Goal: Task Accomplishment & Management: Complete application form

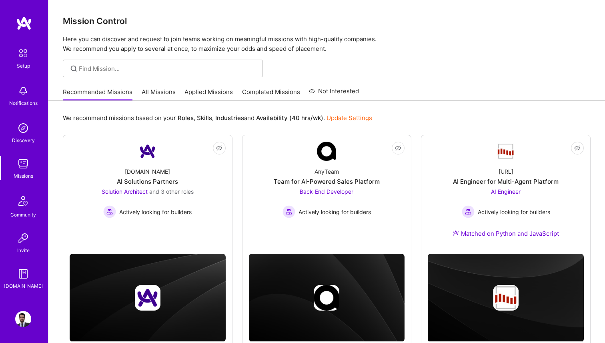
click at [164, 94] on link "All Missions" at bounding box center [159, 94] width 34 height 13
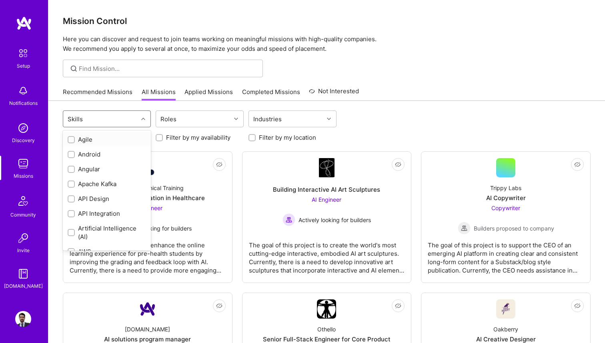
click at [141, 121] on div at bounding box center [144, 119] width 12 height 10
click at [80, 158] on div "Go" at bounding box center [107, 156] width 78 height 8
checkbox input "true"
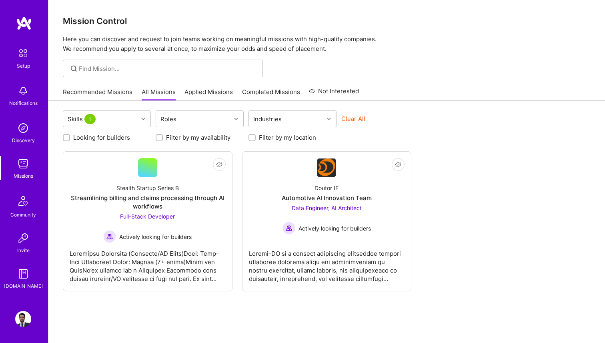
click at [256, 320] on div "Skills 1 Roles Industries Clear All Looking for builders Filter by my availabil…" at bounding box center [326, 238] width 556 height 274
click at [354, 196] on div "Automotive AI Innovation Team" at bounding box center [327, 198] width 90 height 8
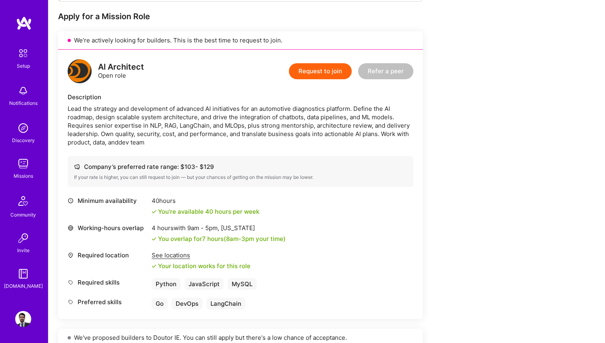
scroll to position [144, 0]
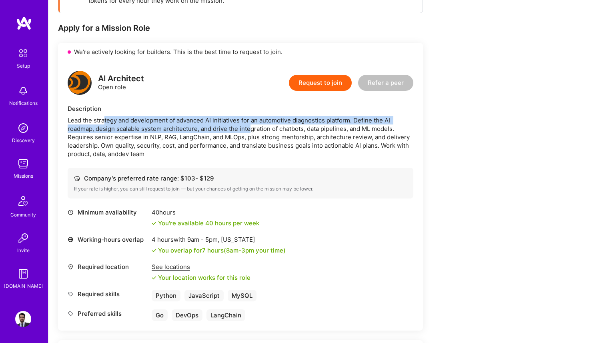
drag, startPoint x: 105, startPoint y: 122, endPoint x: 252, endPoint y: 128, distance: 146.6
click at [252, 128] on div "Lead the strategy and development of advanced AI initiatives for an automotive …" at bounding box center [241, 137] width 346 height 42
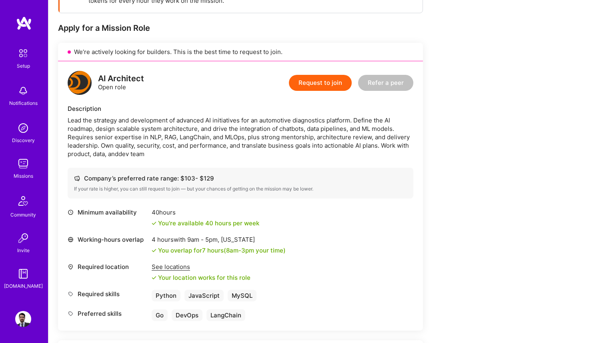
click at [279, 139] on div "Lead the strategy and development of advanced AI initiatives for an automotive …" at bounding box center [241, 137] width 346 height 42
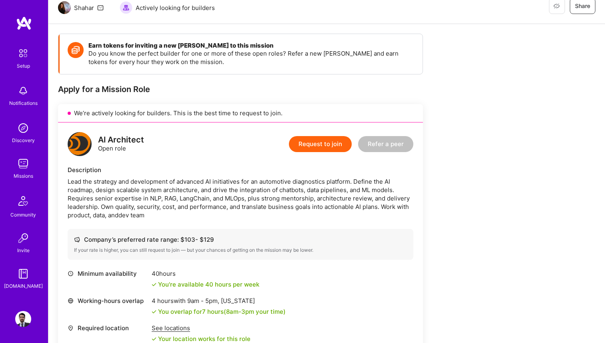
scroll to position [26, 0]
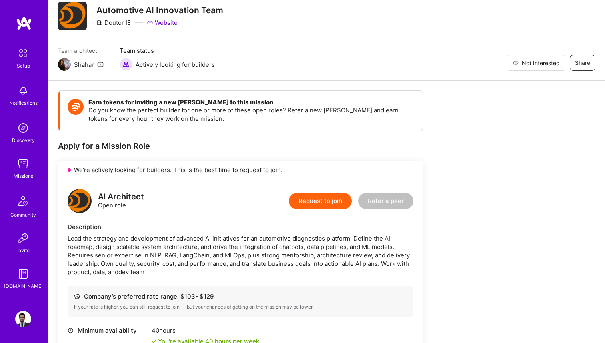
click at [552, 64] on span "Not Interested" at bounding box center [541, 63] width 38 height 8
click at [19, 167] on img at bounding box center [23, 164] width 16 height 16
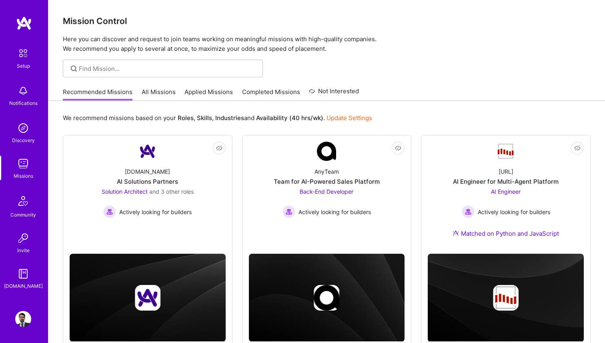
click at [199, 93] on link "Applied Missions" at bounding box center [208, 94] width 48 height 13
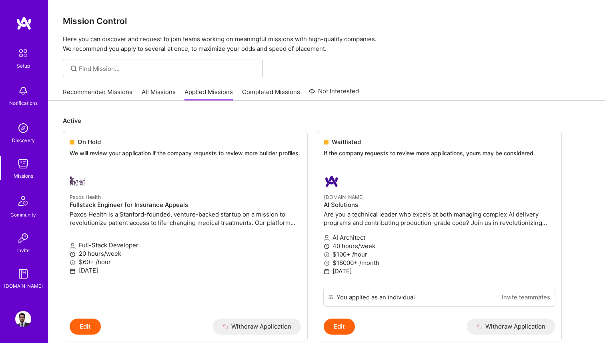
click at [102, 91] on link "Recommended Missions" at bounding box center [98, 94] width 70 height 13
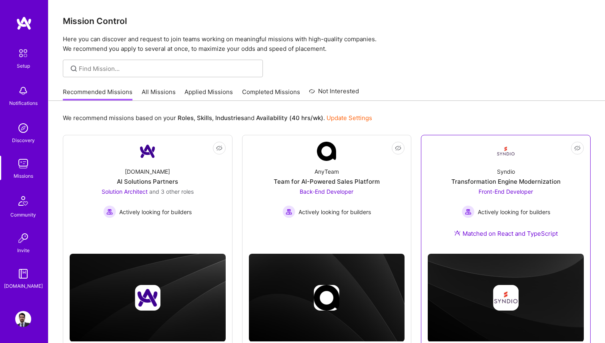
click at [491, 183] on div "Transformation Engine Modernization" at bounding box center [505, 181] width 109 height 8
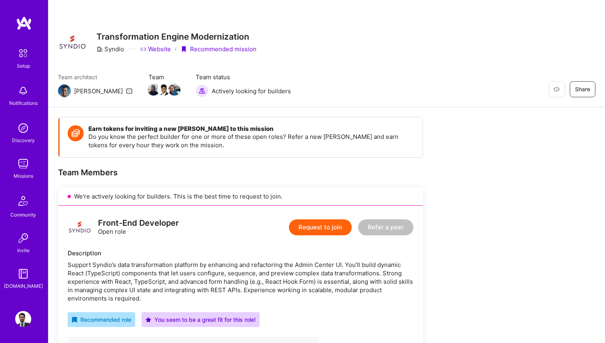
click at [555, 78] on div "Team architect [PERSON_NAME] Team Team status Actively looking for builders Res…" at bounding box center [326, 85] width 537 height 24
click at [555, 82] on button "Not Interested" at bounding box center [536, 89] width 57 height 16
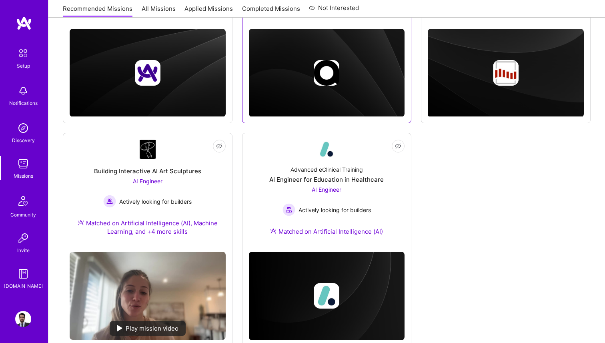
scroll to position [247, 0]
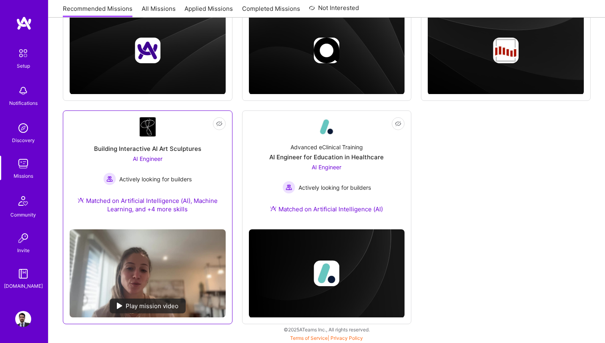
click at [166, 154] on div "AI Engineer Actively looking for builders" at bounding box center [147, 169] width 88 height 31
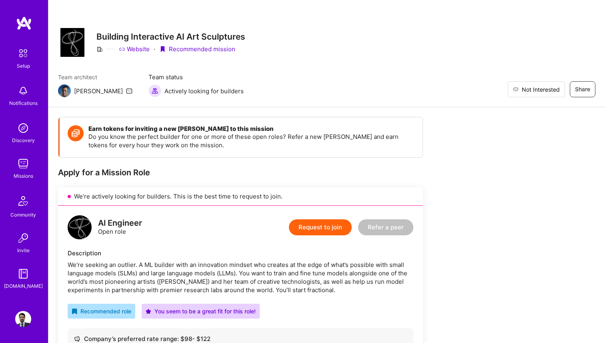
click at [556, 92] on span "Not Interested" at bounding box center [541, 89] width 38 height 8
click at [20, 166] on img at bounding box center [23, 164] width 16 height 16
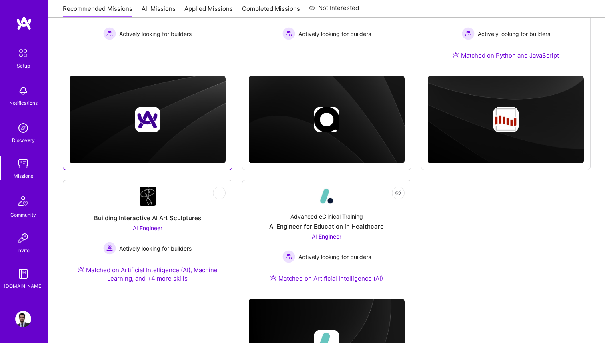
scroll to position [247, 0]
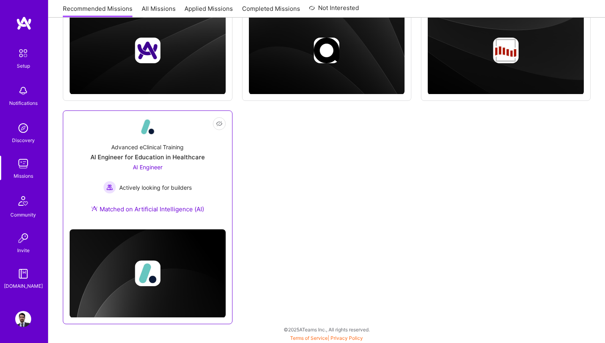
click at [148, 154] on div "AI Engineer for Education in Healthcare" at bounding box center [147, 157] width 114 height 8
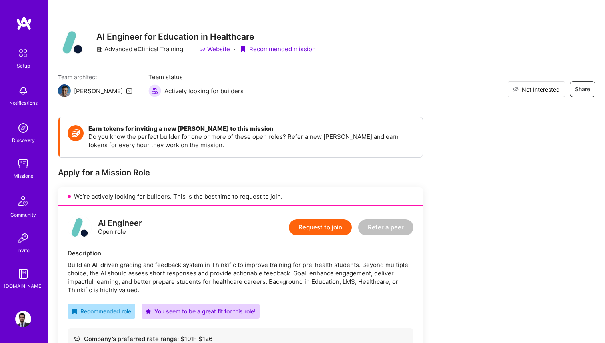
click at [560, 89] on button "Not Interested" at bounding box center [536, 89] width 57 height 16
click at [22, 156] on img at bounding box center [23, 164] width 16 height 16
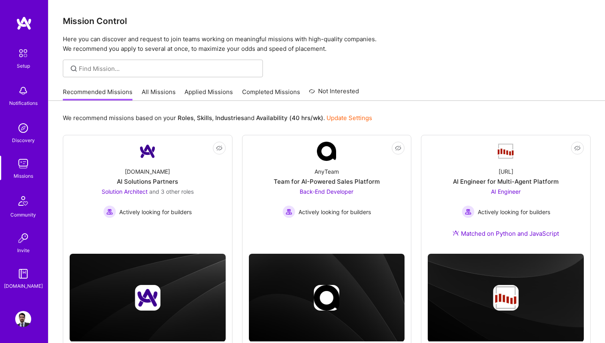
scroll to position [32, 0]
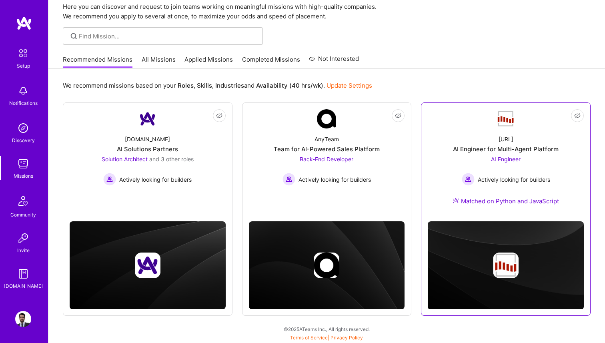
click at [483, 149] on div "AI Engineer for Multi-Agent Platform" at bounding box center [506, 149] width 106 height 8
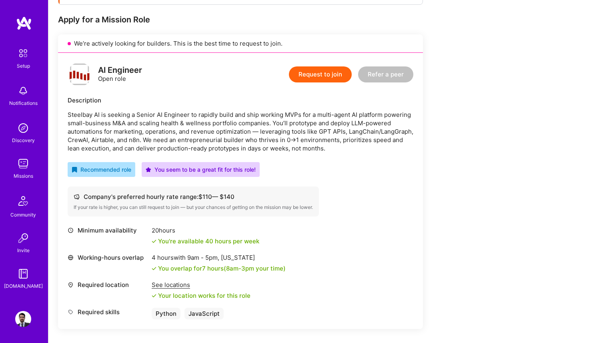
scroll to position [150, 0]
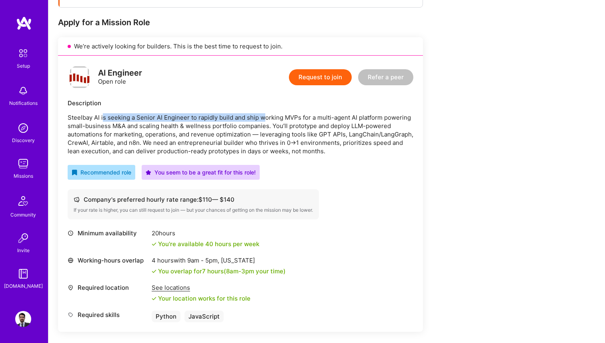
drag, startPoint x: 103, startPoint y: 117, endPoint x: 265, endPoint y: 119, distance: 162.0
click at [265, 119] on p "Steelbay AI is seeking a Senior AI Engineer to rapidly build and ship working M…" at bounding box center [241, 134] width 346 height 42
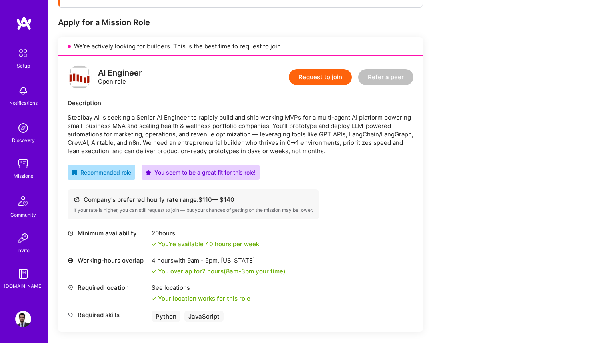
click at [285, 119] on p "Steelbay AI is seeking a Senior AI Engineer to rapidly build and ship working M…" at bounding box center [241, 134] width 346 height 42
drag, startPoint x: 97, startPoint y: 133, endPoint x: 276, endPoint y: 135, distance: 179.2
click at [276, 135] on p "Steelbay AI is seeking a Senior AI Engineer to rapidly build and ship working M…" at bounding box center [241, 134] width 346 height 42
click at [314, 138] on p "Steelbay AI is seeking a Senior AI Engineer to rapidly build and ship working M…" at bounding box center [241, 134] width 346 height 42
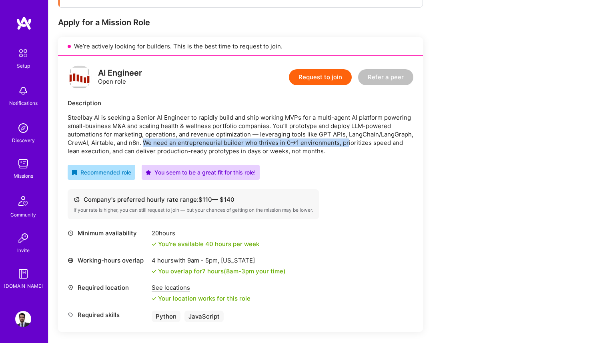
drag, startPoint x: 144, startPoint y: 143, endPoint x: 347, endPoint y: 142, distance: 203.2
click at [347, 142] on p "Steelbay AI is seeking a Senior AI Engineer to rapidly build and ship working M…" at bounding box center [241, 134] width 346 height 42
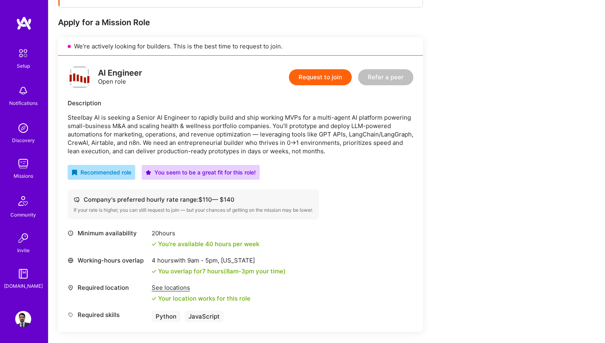
click at [274, 154] on p "Steelbay AI is seeking a Senior AI Engineer to rapidly build and ship working M…" at bounding box center [241, 134] width 346 height 42
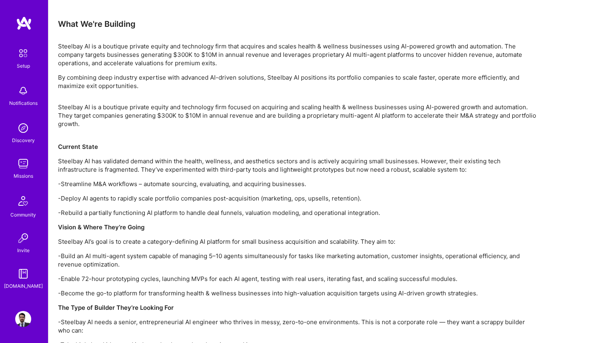
scroll to position [501, 0]
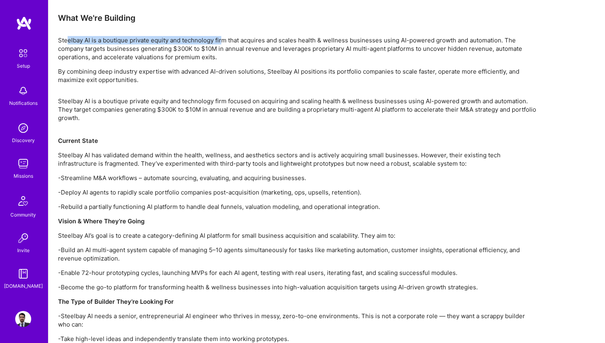
drag, startPoint x: 67, startPoint y: 42, endPoint x: 224, endPoint y: 41, distance: 156.8
click at [224, 41] on p "Steelbay AI is a boutique private equity and technology firm that acquires and …" at bounding box center [298, 48] width 480 height 25
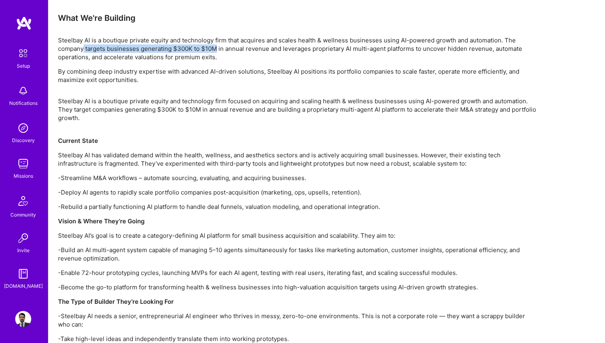
drag, startPoint x: 83, startPoint y: 46, endPoint x: 215, endPoint y: 50, distance: 131.7
click at [215, 50] on p "Steelbay AI is a boutique private equity and technology firm that acquires and …" at bounding box center [298, 48] width 480 height 25
click at [231, 50] on p "Steelbay AI is a boutique private equity and technology firm that acquires and …" at bounding box center [298, 48] width 480 height 25
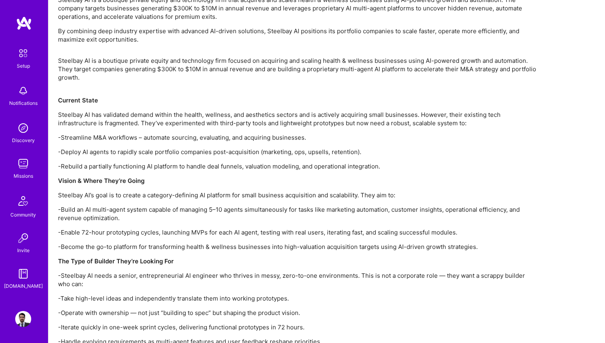
scroll to position [542, 0]
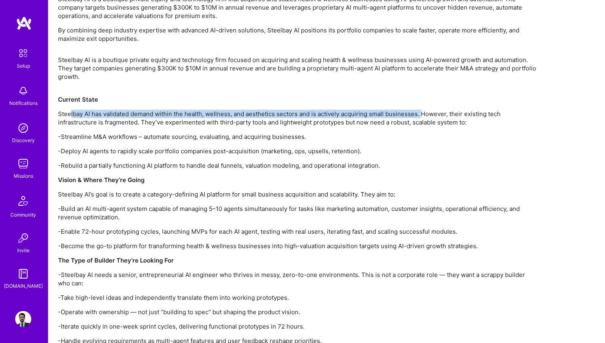
drag, startPoint x: 70, startPoint y: 114, endPoint x: 422, endPoint y: 110, distance: 351.6
click at [422, 110] on p "Steelbay AI has validated demand within the health, wellness, and aesthetics se…" at bounding box center [298, 118] width 480 height 17
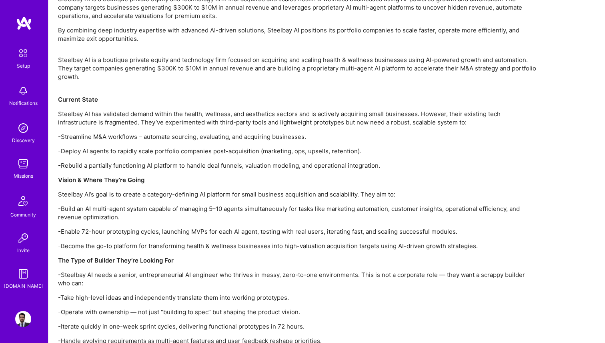
click at [452, 115] on p "Steelbay AI has validated demand within the health, wellness, and aesthetics se…" at bounding box center [298, 118] width 480 height 17
drag, startPoint x: 142, startPoint y: 122, endPoint x: 219, endPoint y: 123, distance: 77.2
click at [219, 123] on p "Steelbay AI has validated demand within the health, wellness, and aesthetics se…" at bounding box center [298, 118] width 480 height 17
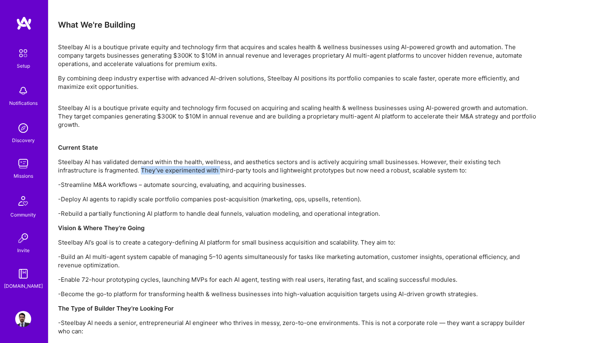
scroll to position [497, 0]
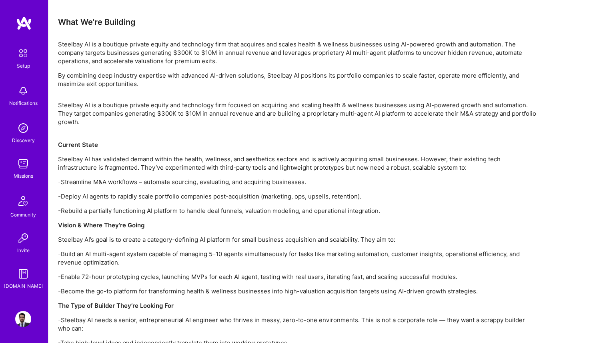
click at [420, 21] on div "What We're Building" at bounding box center [298, 22] width 480 height 10
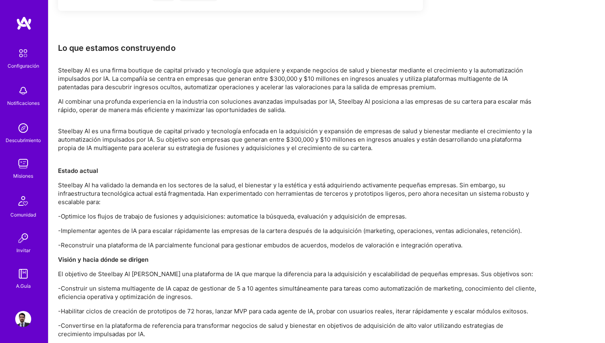
scroll to position [498, 0]
click at [275, 150] on p "Steelbay AI es una firma boutique de capital privado y tecnología enfocada en l…" at bounding box center [298, 143] width 480 height 34
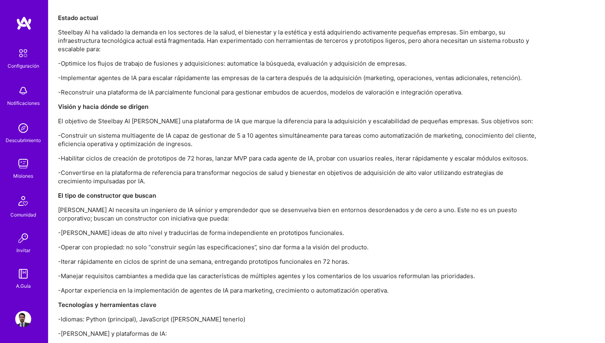
scroll to position [649, 0]
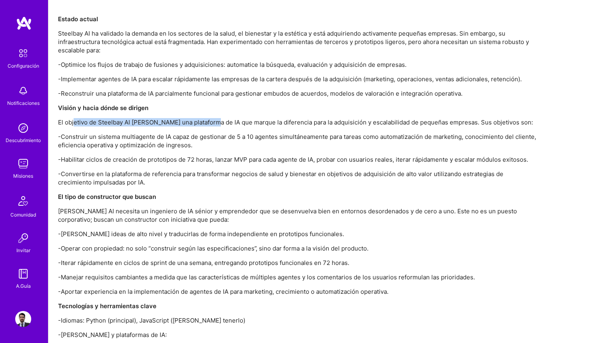
drag, startPoint x: 75, startPoint y: 113, endPoint x: 212, endPoint y: 114, distance: 137.2
click at [211, 118] on font "El objetivo de Steelbay AI [PERSON_NAME] una plataforma de IA que marque la dif…" at bounding box center [295, 122] width 475 height 8
click at [320, 118] on font "El objetivo de Steelbay AI [PERSON_NAME] una plataforma de IA que marque la dif…" at bounding box center [295, 122] width 475 height 8
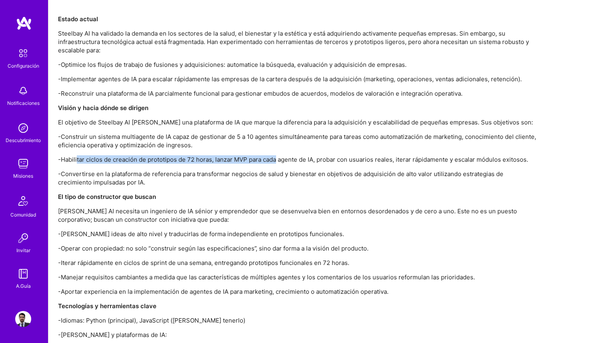
drag, startPoint x: 77, startPoint y: 150, endPoint x: 277, endPoint y: 153, distance: 200.4
click at [277, 156] on font "-Habilitar ciclos de creación de prototipos de 72 horas, lanzar MVP para cada a…" at bounding box center [293, 160] width 470 height 8
click at [321, 156] on font "-Habilitar ciclos de creación de prototipos de 72 horas, lanzar MVP para cada a…" at bounding box center [293, 160] width 470 height 8
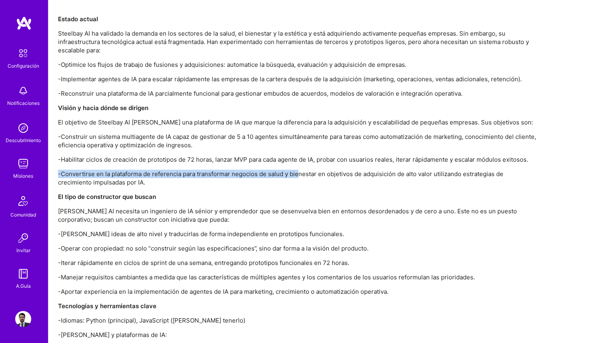
drag, startPoint x: 89, startPoint y: 161, endPoint x: 296, endPoint y: 166, distance: 206.9
click at [296, 170] on p "-Convertirse en la plataforma de referencia para transformar negocios de salud …" at bounding box center [298, 178] width 480 height 17
click at [324, 170] on font "-Convertirse en la plataforma de referencia para transformar negocios de salud …" at bounding box center [280, 178] width 445 height 16
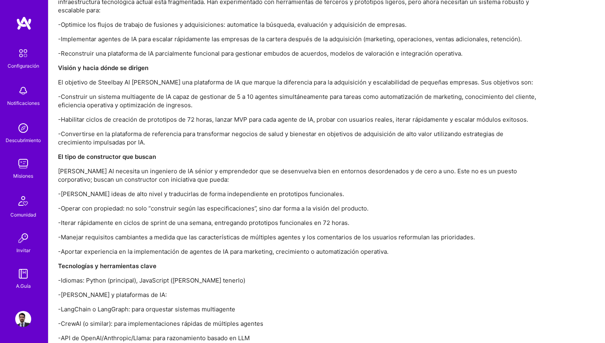
scroll to position [690, 0]
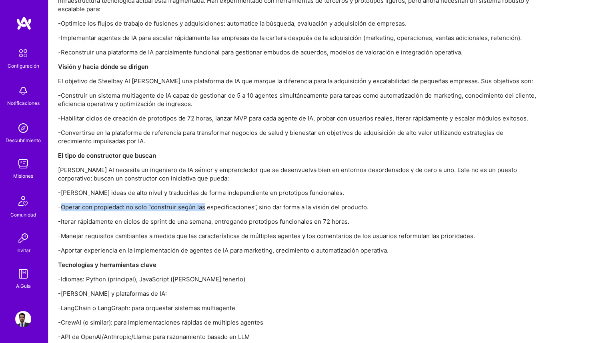
drag, startPoint x: 61, startPoint y: 200, endPoint x: 204, endPoint y: 200, distance: 142.8
click at [204, 203] on font "-Operar con propiedad: no solo “construir según las especificaciones”, sino dar…" at bounding box center [213, 207] width 310 height 8
click at [268, 203] on font "-Operar con propiedad: no solo “construir según las especificaciones”, sino dar…" at bounding box center [213, 207] width 310 height 8
drag, startPoint x: 61, startPoint y: 213, endPoint x: 217, endPoint y: 213, distance: 156.0
click at [217, 218] on font "-Iterar rápidamente en ciclos de sprint de una semana, entregando prototipos fu…" at bounding box center [203, 222] width 291 height 8
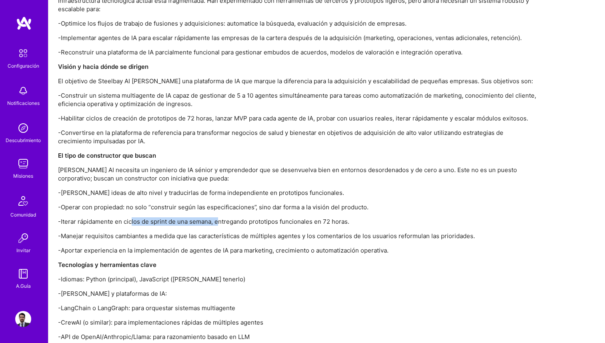
drag, startPoint x: 217, startPoint y: 213, endPoint x: 132, endPoint y: 211, distance: 85.6
click at [132, 218] on font "-Iterar rápidamente en ciclos de sprint de una semana, entregando prototipos fu…" at bounding box center [203, 222] width 291 height 8
click at [263, 217] on p "-Iterar rápidamente en ciclos de sprint de una semana, entregando prototipos fu…" at bounding box center [298, 221] width 480 height 8
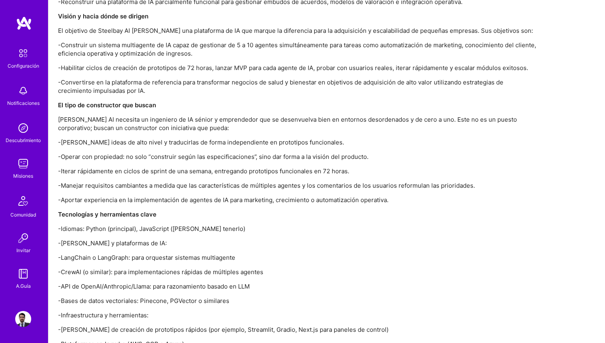
scroll to position [739, 0]
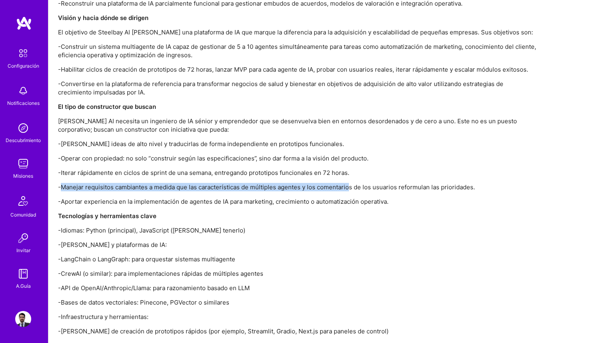
drag, startPoint x: 61, startPoint y: 179, endPoint x: 348, endPoint y: 174, distance: 286.4
click at [348, 183] on font "-Manejar requisitos cambiantes a medida que las características de múltiples ag…" at bounding box center [266, 187] width 417 height 8
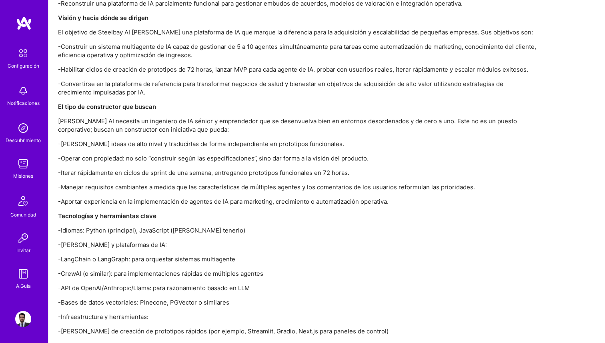
click at [67, 198] on font "-Aportar experiencia en la implementación de agentes de IA para marketing, crec…" at bounding box center [223, 202] width 330 height 8
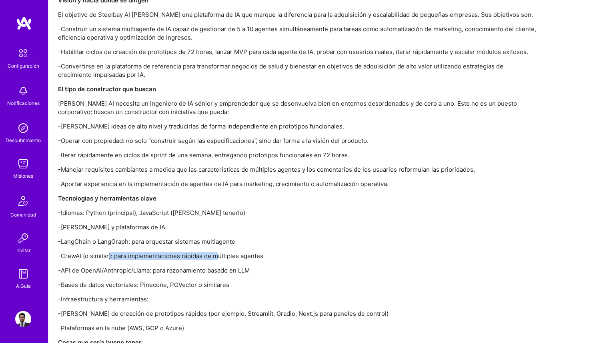
drag, startPoint x: 108, startPoint y: 250, endPoint x: 219, endPoint y: 250, distance: 110.8
click at [219, 252] on font "-CrewAI (o similar): para implementaciones rápidas de múltiples agentes" at bounding box center [160, 256] width 205 height 8
click at [124, 268] on div "Steelbay AI es una firma boutique de capital privado y tecnología enfocada en l…" at bounding box center [298, 155] width 480 height 574
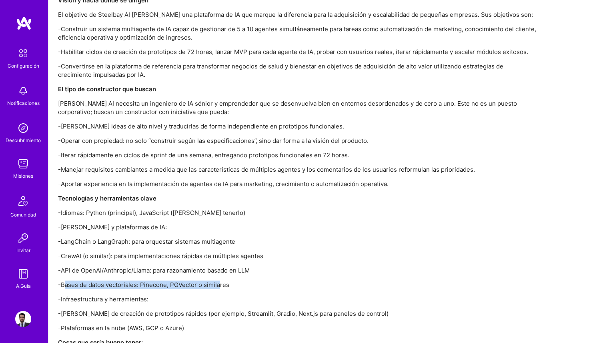
drag, startPoint x: 66, startPoint y: 275, endPoint x: 219, endPoint y: 276, distance: 152.8
click at [219, 281] on font "-Bases de datos vectoriales: Pinecone, PGVector o similares" at bounding box center [143, 285] width 171 height 8
click at [229, 280] on p "-Bases de datos vectoriales: Pinecone, PGVector o similares" at bounding box center [298, 284] width 480 height 8
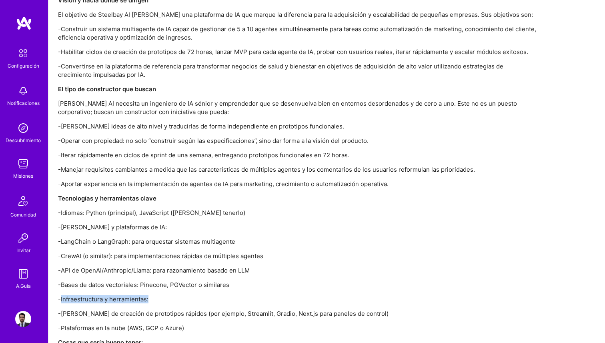
drag, startPoint x: 60, startPoint y: 290, endPoint x: 164, endPoint y: 298, distance: 104.3
click at [164, 298] on div "Steelbay AI es una firma boutique de capital privado y tecnología enfocada en l…" at bounding box center [298, 155] width 480 height 574
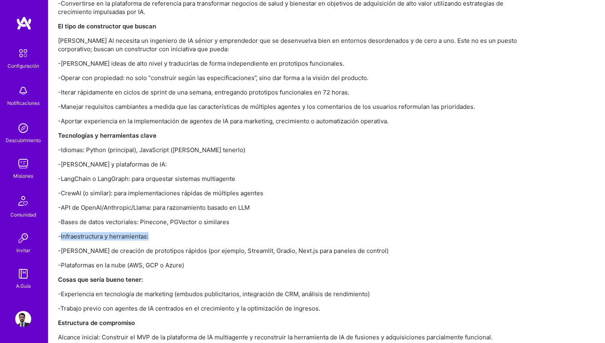
scroll to position [820, 0]
drag, startPoint x: 72, startPoint y: 257, endPoint x: 172, endPoint y: 252, distance: 100.1
click at [172, 260] on font "-Plataformas en la nube (AWS, GCP o Azure)" at bounding box center [121, 264] width 126 height 8
click at [175, 260] on font "-Plataformas en la nube (AWS, GCP o Azure)" at bounding box center [121, 264] width 126 height 8
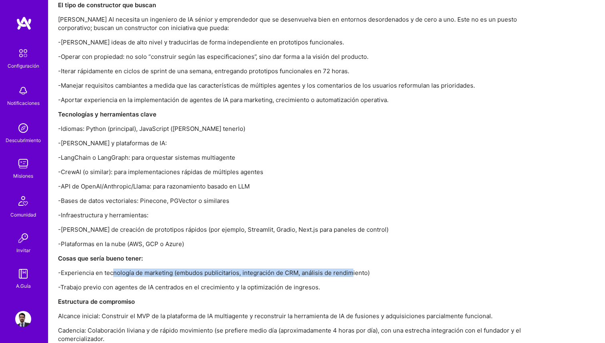
drag, startPoint x: 114, startPoint y: 266, endPoint x: 351, endPoint y: 261, distance: 237.3
click at [351, 269] on font "-Experiencia en tecnología de marketing (embudos publicitarios, integración de …" at bounding box center [214, 273] width 312 height 8
click at [367, 269] on font "-Experiencia en tecnología de marketing (embudos publicitarios, integración de …" at bounding box center [214, 273] width 312 height 8
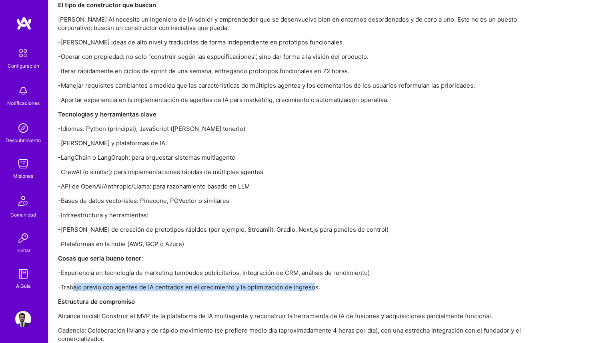
drag, startPoint x: 72, startPoint y: 279, endPoint x: 315, endPoint y: 278, distance: 242.8
click at [315, 283] on font "-Trabajo previo con agentes de IA centrados en el crecimiento y la optimización…" at bounding box center [189, 287] width 262 height 8
click at [329, 283] on p "-Trabajo previo con agentes de IA centrados en el crecimiento y la optimización…" at bounding box center [298, 287] width 480 height 8
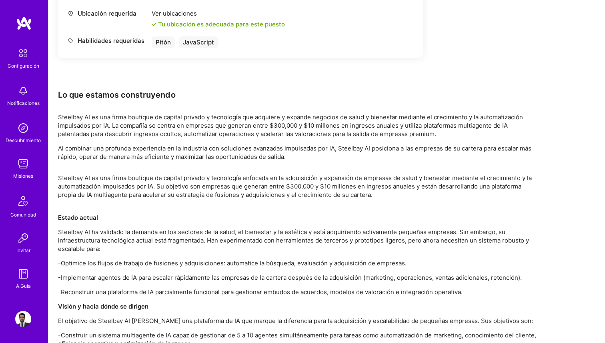
scroll to position [432, 0]
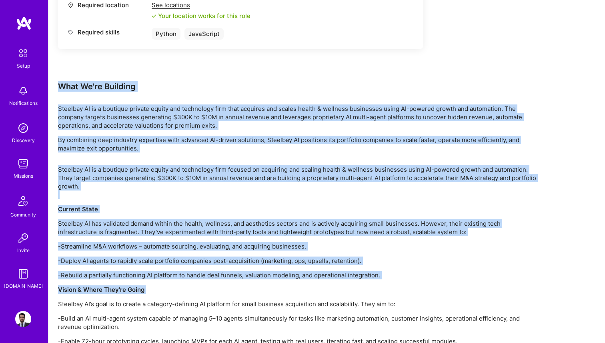
drag, startPoint x: 58, startPoint y: 86, endPoint x: 188, endPoint y: 294, distance: 244.9
click at [188, 294] on div "Earn tokens for inviting a new [PERSON_NAME] to this mission Do you know the pe…" at bounding box center [298, 198] width 480 height 1029
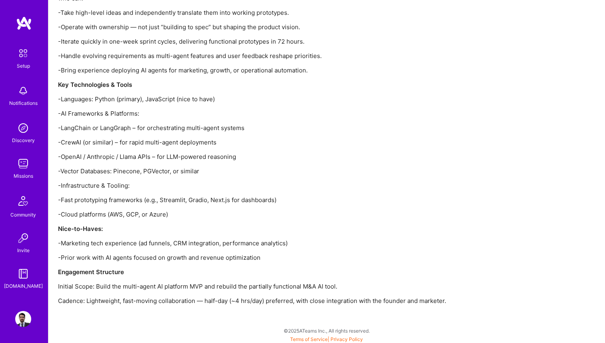
scroll to position [828, 0]
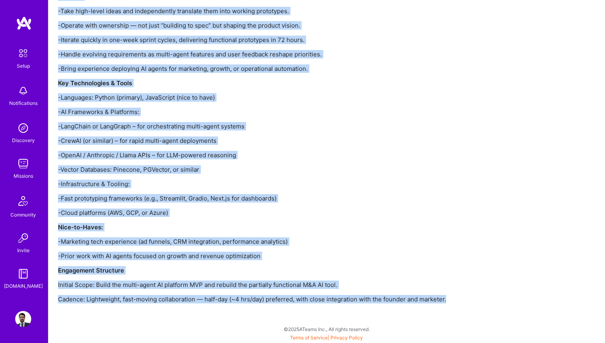
click at [452, 301] on p "Cadence: Lightweight, fast-moving collaboration — half-day (~4 hrs/day) preferr…" at bounding box center [298, 299] width 480 height 8
copy div "What We're Building Steelbay AI is a boutique private equity and technology fir…"
click at [352, 203] on div "Steelbay AI is a boutique private equity and technology firm focused on acquiri…" at bounding box center [298, 43] width 480 height 548
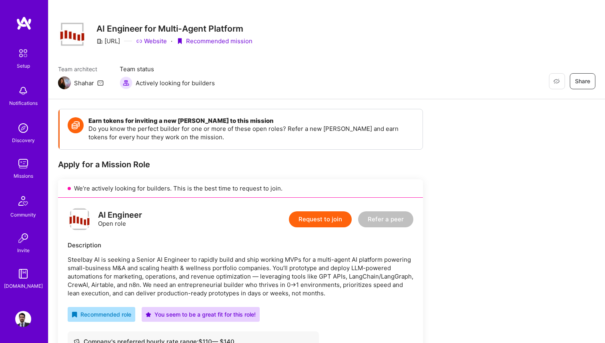
scroll to position [6, 0]
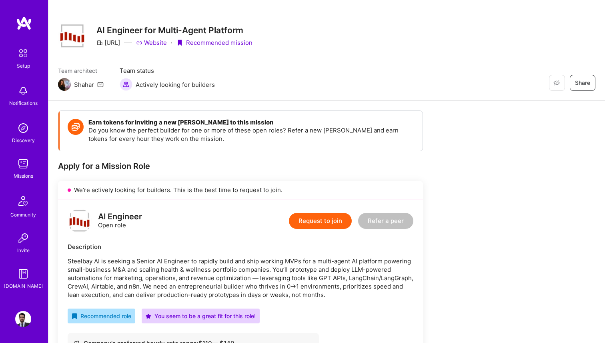
click at [316, 219] on button "Request to join" at bounding box center [320, 221] width 63 height 16
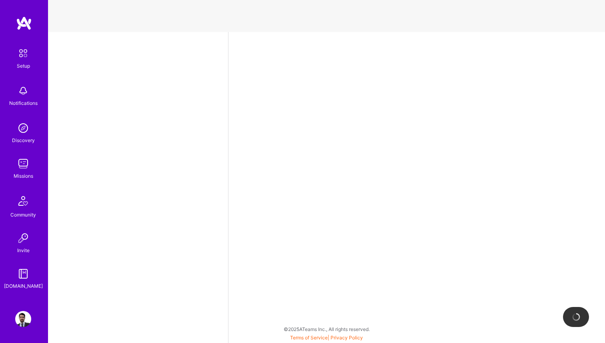
select select "MX"
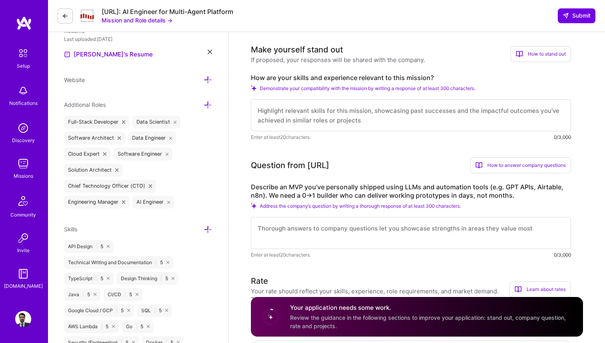
scroll to position [224, 0]
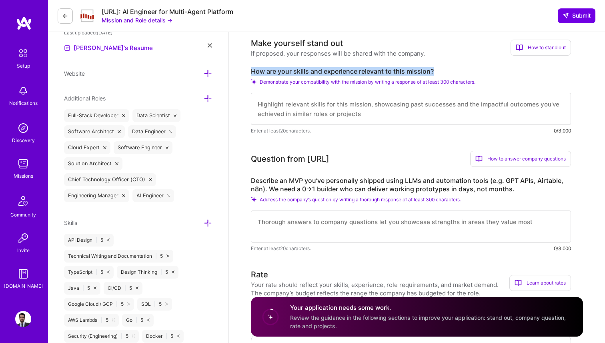
copy label "How are your skills and experience relevant to this mission?"
drag, startPoint x: 251, startPoint y: 71, endPoint x: 433, endPoint y: 71, distance: 182.0
click at [433, 71] on label "How are your skills and experience relevant to this mission?" at bounding box center [411, 71] width 320 height 8
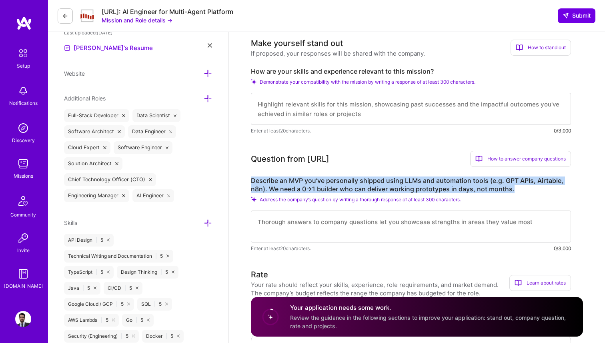
copy label "Describe an MVP you’ve personally shipped using LLMs and automation tools (e.g.…"
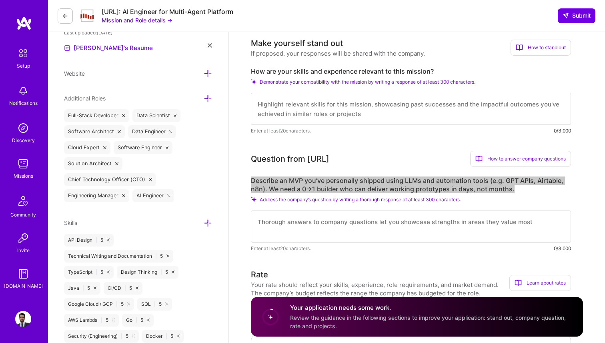
drag, startPoint x: 248, startPoint y: 180, endPoint x: 533, endPoint y: 189, distance: 285.7
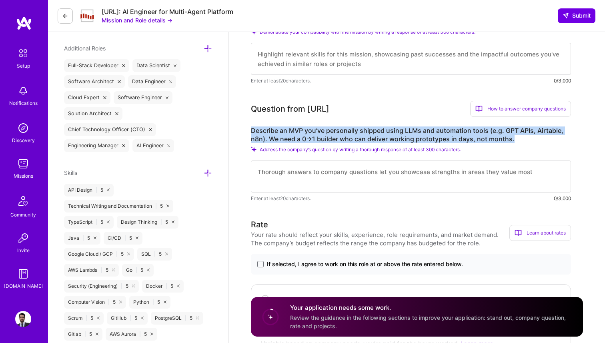
scroll to position [283, 0]
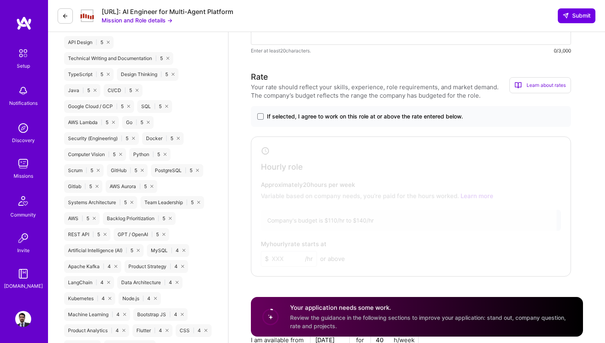
scroll to position [436, 0]
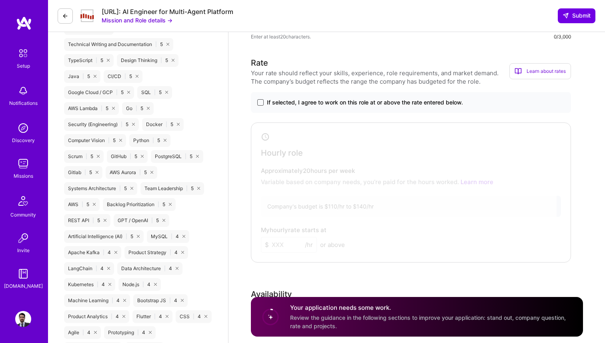
click at [259, 102] on span at bounding box center [260, 102] width 6 height 6
click at [0, 0] on input "If selected, I agree to work on this role at or above the rate entered below." at bounding box center [0, 0] width 0 height 0
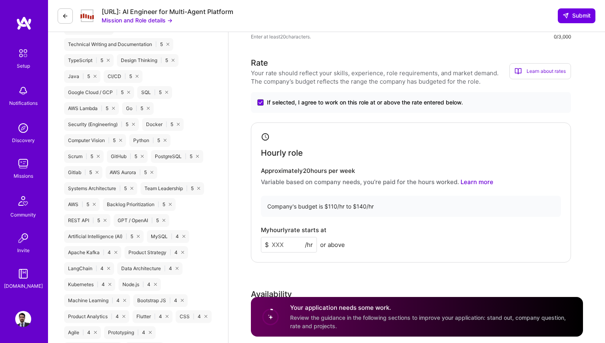
click at [286, 244] on input at bounding box center [289, 245] width 56 height 16
type input "120"
click at [360, 232] on div "My hourly rate starts at $ 120 /hr or above" at bounding box center [411, 239] width 300 height 26
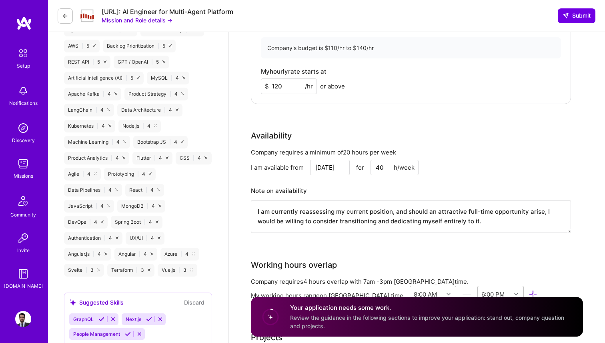
scroll to position [595, 0]
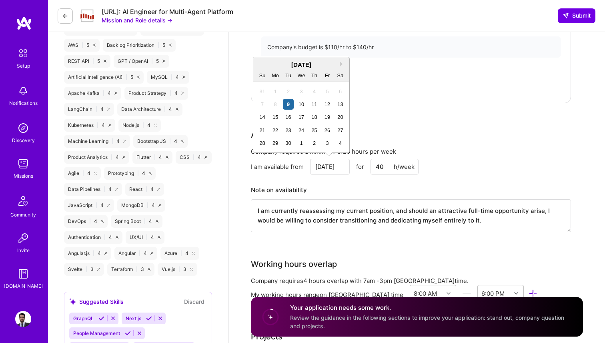
click at [336, 168] on input "[DATE]" at bounding box center [330, 167] width 40 height 16
click at [274, 119] on div "15" at bounding box center [275, 117] width 11 height 11
type input "[DATE]"
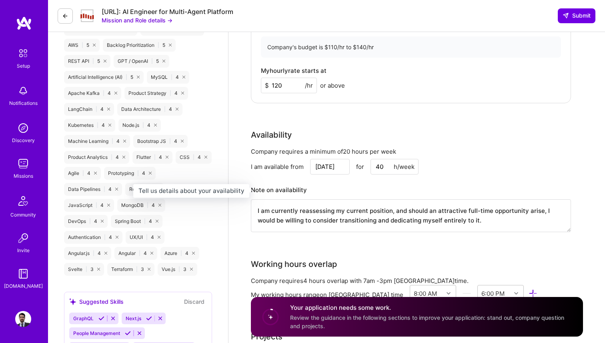
click at [377, 190] on h3 "Note on availability" at bounding box center [411, 190] width 320 height 12
click at [384, 166] on input "40" at bounding box center [394, 167] width 48 height 16
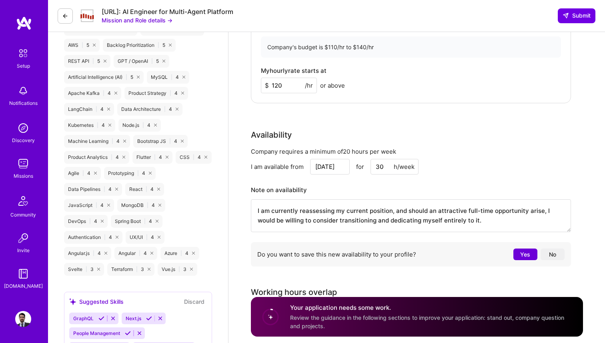
type input "30"
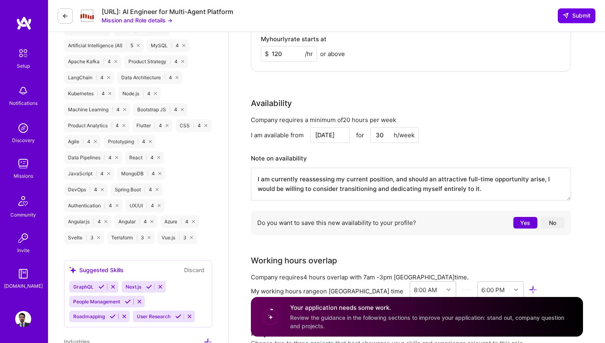
scroll to position [628, 0]
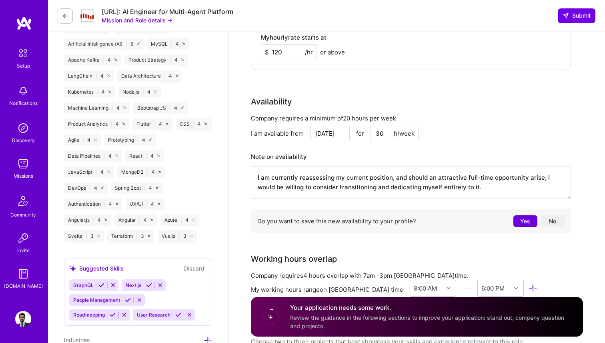
click at [412, 222] on div "Do you want to save this new availability to your profile? Yes No" at bounding box center [411, 221] width 320 height 24
click at [551, 219] on button "No" at bounding box center [552, 221] width 24 height 12
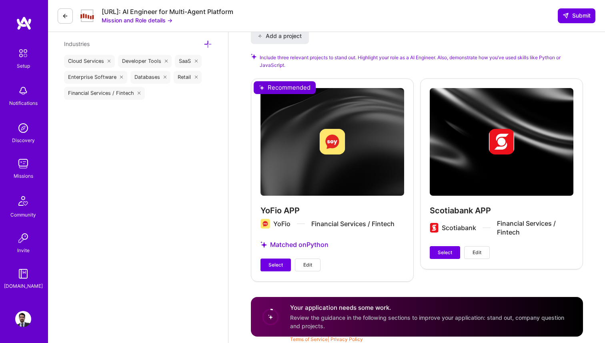
scroll to position [925, 0]
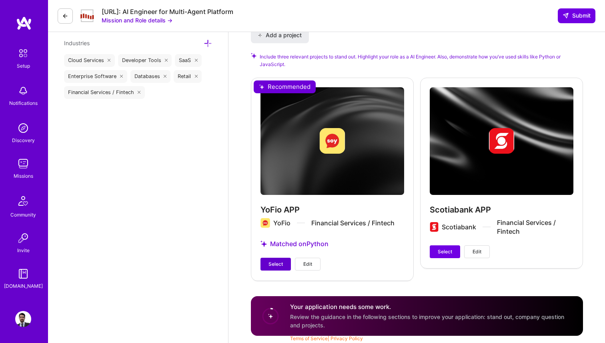
click at [282, 264] on span "Select" at bounding box center [275, 263] width 14 height 7
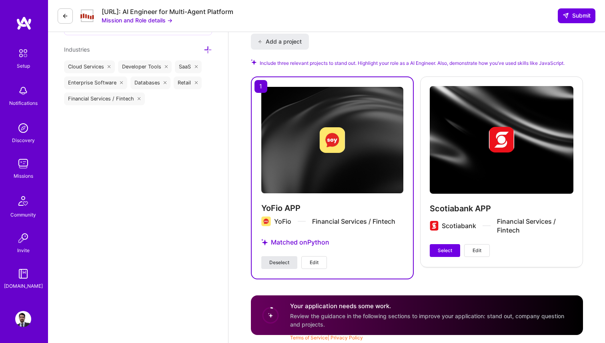
scroll to position [918, 0]
click at [442, 247] on span "Select" at bounding box center [445, 250] width 14 height 7
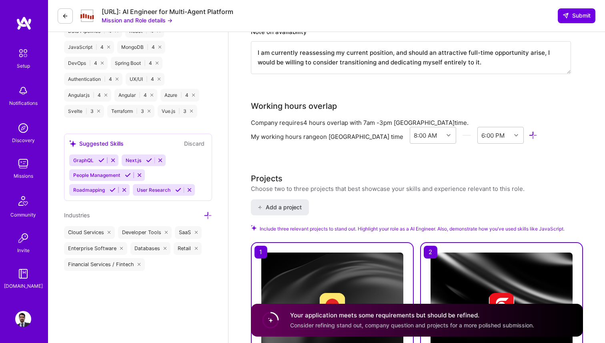
scroll to position [749, 0]
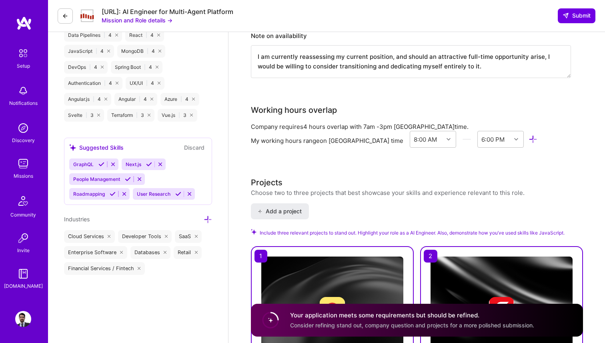
click at [147, 162] on icon at bounding box center [149, 164] width 6 height 6
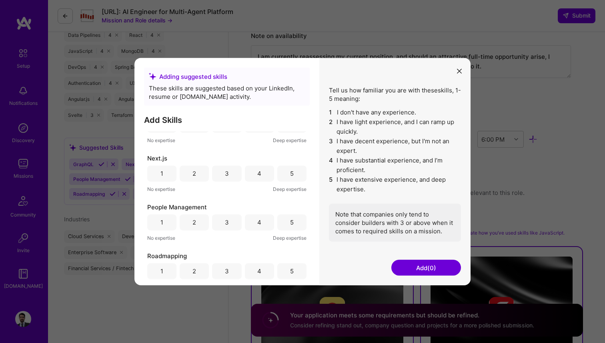
scroll to position [27, 0]
click at [257, 175] on div "4" at bounding box center [259, 172] width 4 height 8
click at [294, 223] on div "5" at bounding box center [291, 221] width 29 height 16
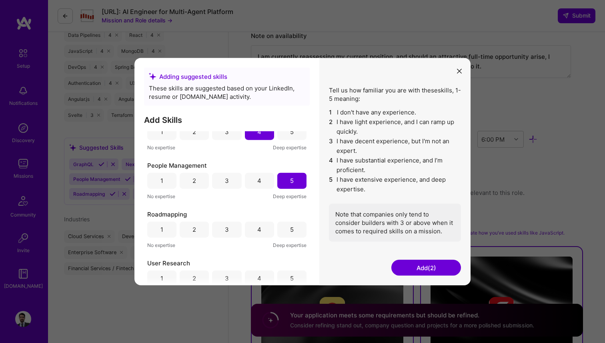
click at [283, 233] on div "5" at bounding box center [291, 229] width 29 height 16
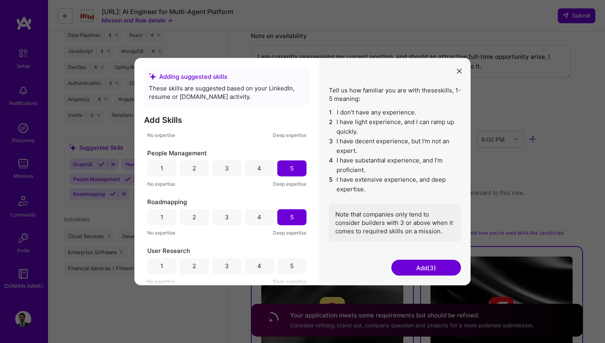
click at [262, 265] on div "4" at bounding box center [259, 266] width 29 height 16
click at [428, 269] on button "Add (4)" at bounding box center [426, 268] width 70 height 16
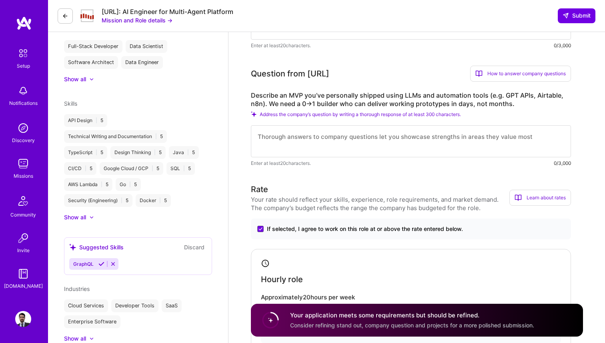
scroll to position [311, 0]
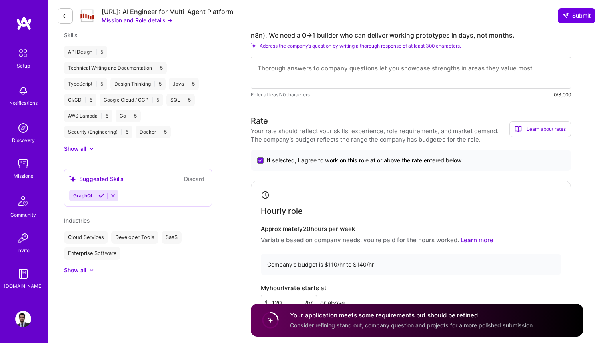
click at [112, 196] on icon at bounding box center [113, 195] width 6 height 6
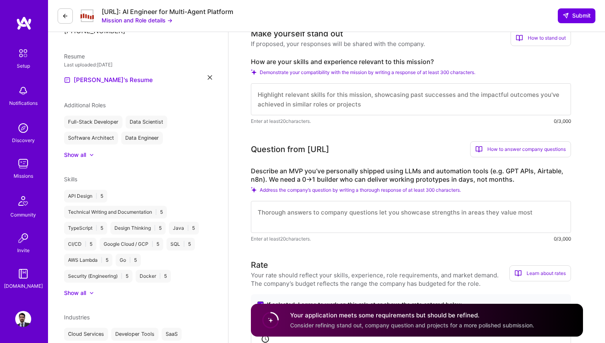
scroll to position [124, 0]
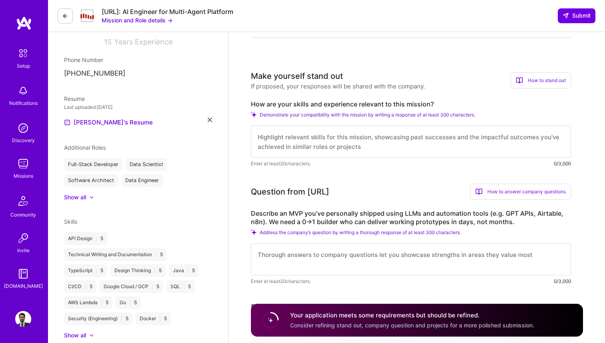
click at [320, 140] on textarea at bounding box center [411, 142] width 320 height 32
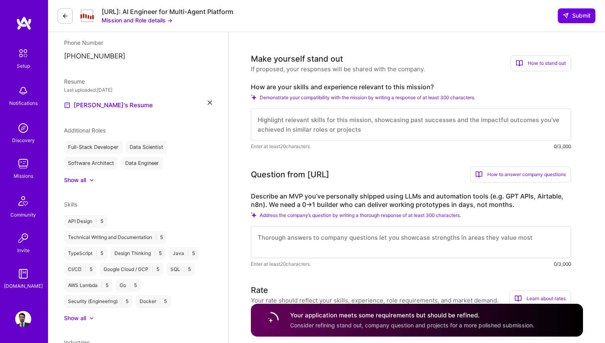
scroll to position [150, 0]
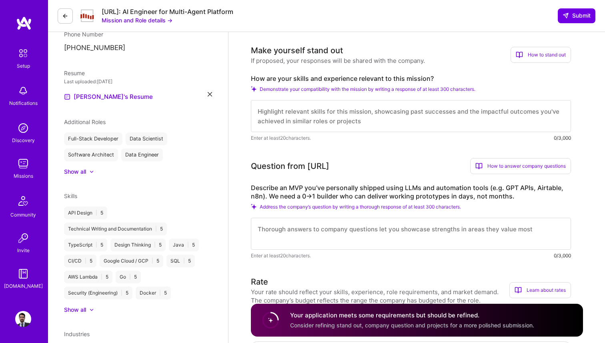
click at [293, 114] on textarea at bounding box center [411, 116] width 320 height 32
paste textarea "As the CTO and co-founder of YoFio—a fintech that provides productive loans to …"
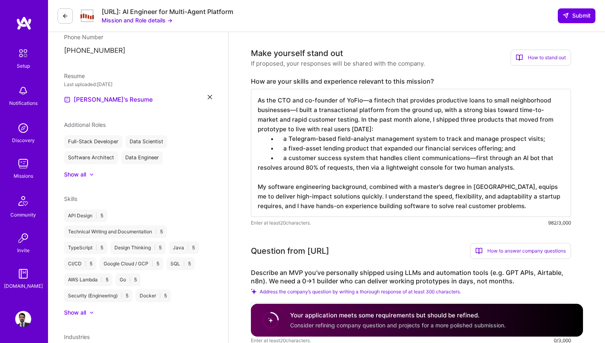
scroll to position [148, 0]
click at [480, 190] on textarea "As the CTO and co-founder of YoFio—a fintech that provides productive loans to …" at bounding box center [411, 152] width 320 height 128
paste textarea "I can produce high-impact solutions fast thanks to my master's degree in AI and…"
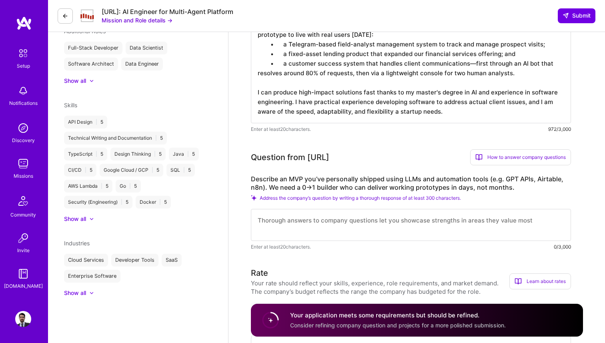
scroll to position [245, 0]
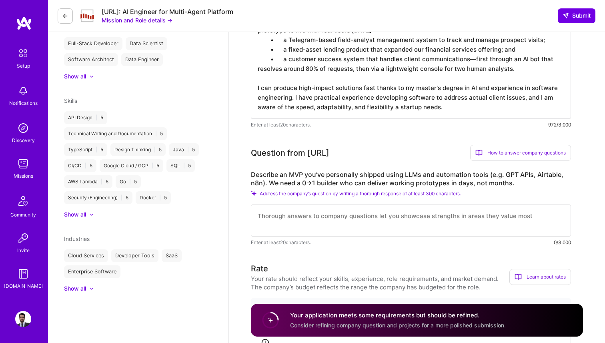
type textarea "As the CTO and co-founder of YoFio—a fintech that provides productive loans to …"
click at [342, 211] on textarea at bounding box center [411, 220] width 320 height 32
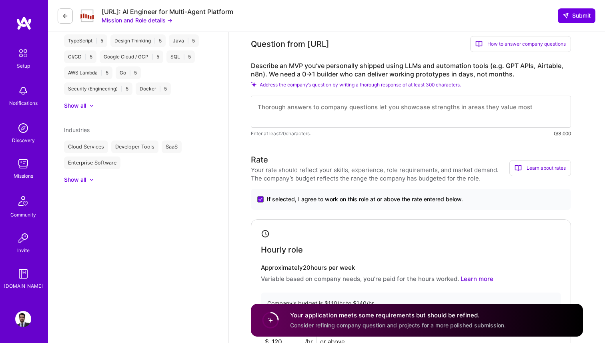
scroll to position [340, 0]
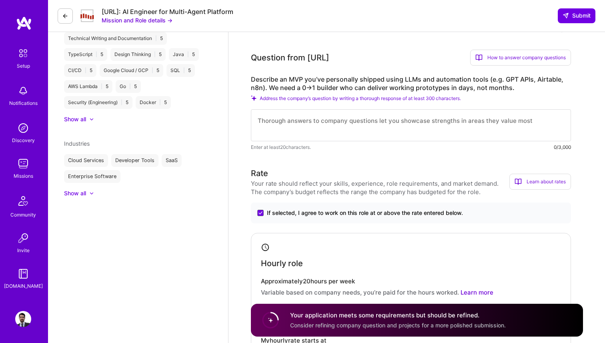
click at [311, 126] on textarea at bounding box center [411, 125] width 320 height 32
paste textarea "Expanding on the customer-communication system above, this is the MVP that best…"
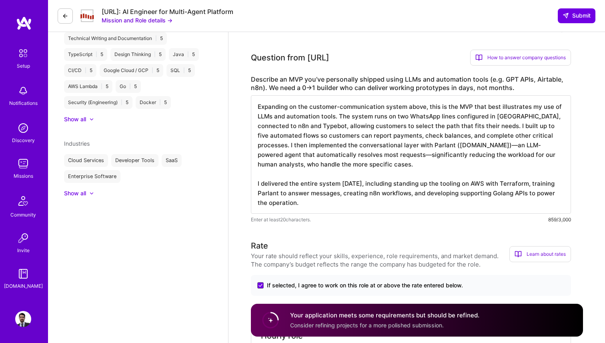
type textarea "Expanding on the customer-communication system above, this is the MVP that best…"
click at [318, 224] on div "AI Engineer role description Steelbay AI is seeking a Senior AI Engineer to rap…" at bounding box center [417, 336] width 332 height 1272
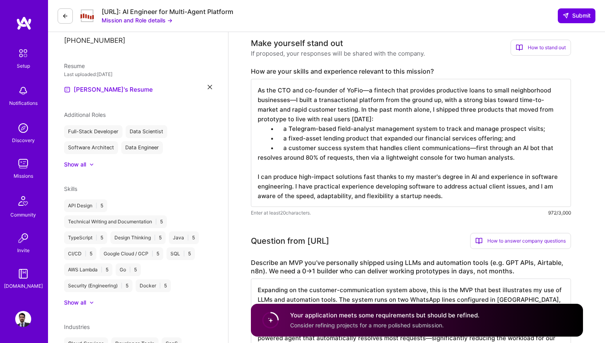
scroll to position [157, 0]
click at [522, 94] on textarea "As the CTO and co-founder of YoFio—a fintech that provides productive loans to …" at bounding box center [411, 143] width 320 height 128
type textarea "As the CTO and co-founder of YoFio—a fintech that provides productive loans to …"
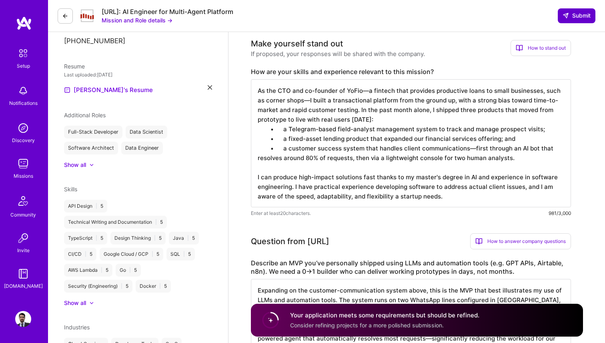
click at [582, 18] on span "Submit" at bounding box center [576, 16] width 28 height 8
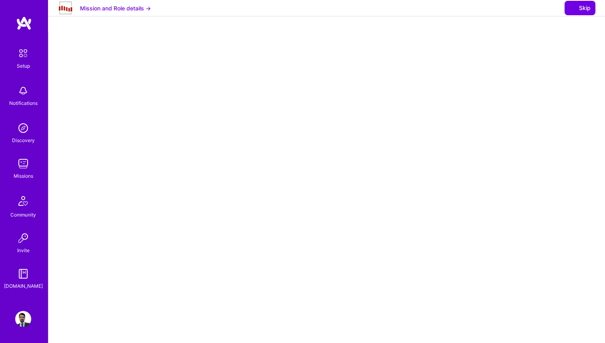
select select "MX"
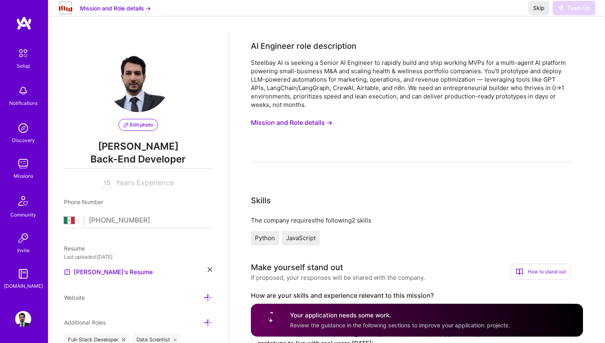
click at [25, 165] on img at bounding box center [23, 164] width 16 height 16
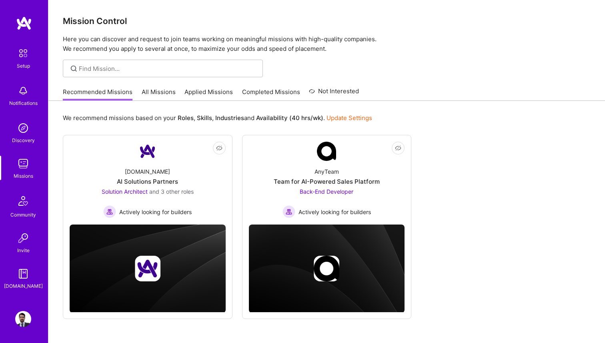
click at [164, 94] on link "All Missions" at bounding box center [159, 94] width 34 height 13
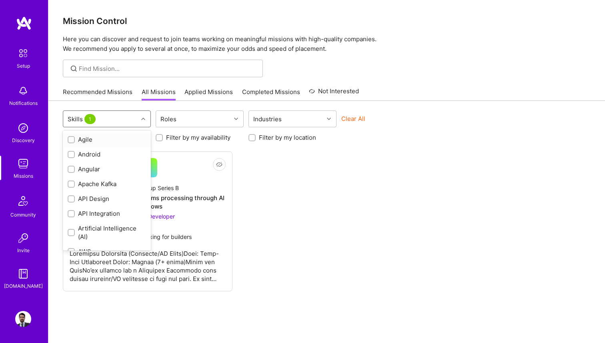
click at [142, 113] on div at bounding box center [144, 119] width 12 height 16
click at [80, 118] on div "Skills 1" at bounding box center [83, 119] width 34 height 12
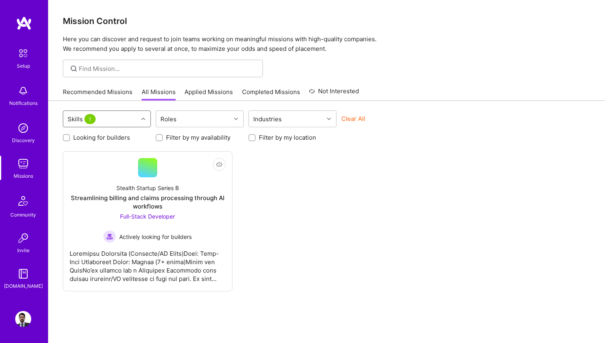
click at [205, 92] on link "Applied Missions" at bounding box center [208, 94] width 48 height 13
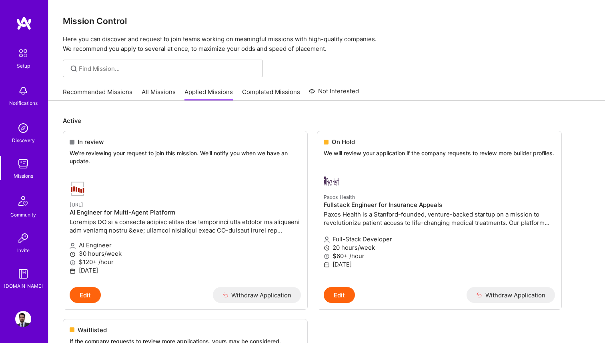
click at [97, 88] on link "Recommended Missions" at bounding box center [98, 94] width 70 height 13
